Goal: Task Accomplishment & Management: Use online tool/utility

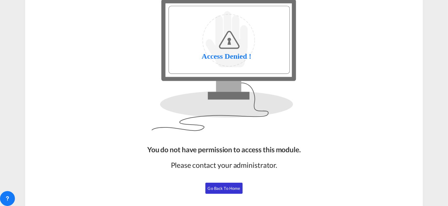
scroll to position [43, 0]
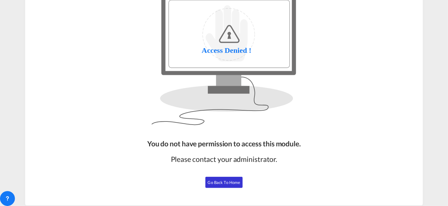
click at [232, 180] on span "Go Back to Home" at bounding box center [224, 182] width 33 height 5
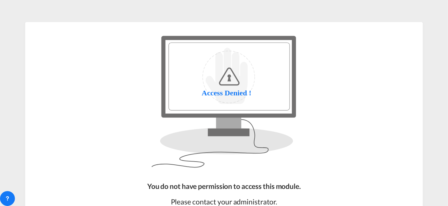
scroll to position [63, 0]
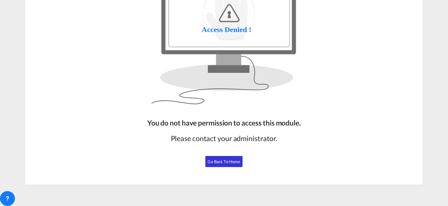
click at [238, 159] on button "Go Back to Home" at bounding box center [223, 161] width 37 height 11
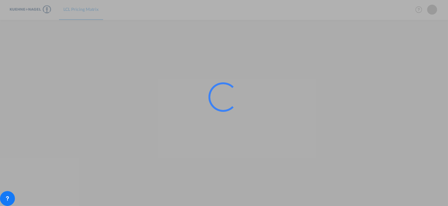
scroll to position [63, 0]
